Goal: Task Accomplishment & Management: Manage account settings

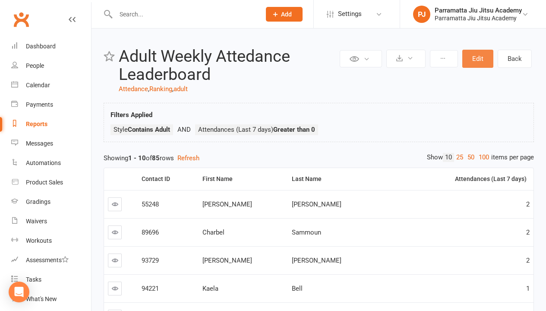
click at [478, 59] on button "Edit" at bounding box center [477, 59] width 31 height 18
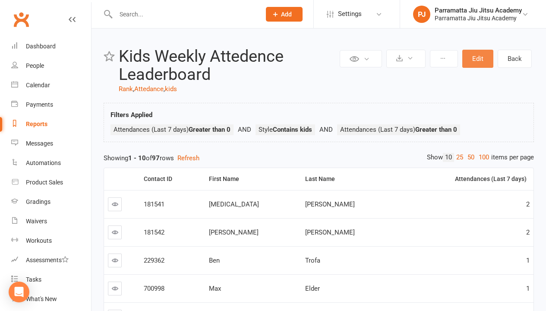
click at [478, 59] on button "Edit" at bounding box center [477, 59] width 31 height 18
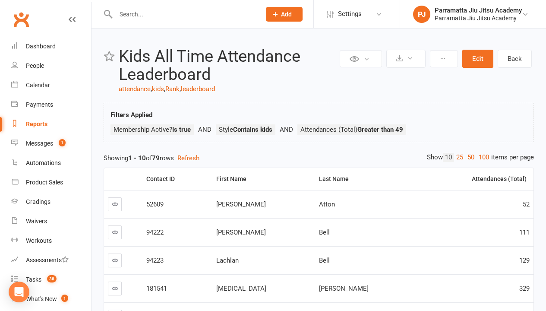
click at [0, 0] on div "Loading" at bounding box center [0, 0] width 0 height 0
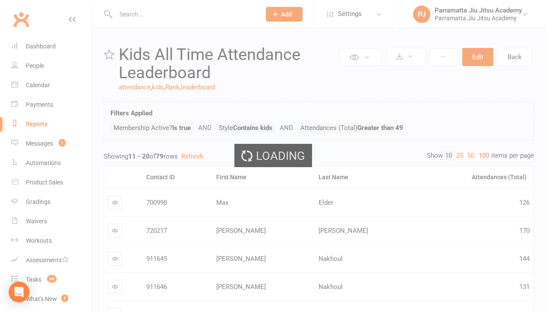
scroll to position [2, 0]
